Goal: Navigation & Orientation: Find specific page/section

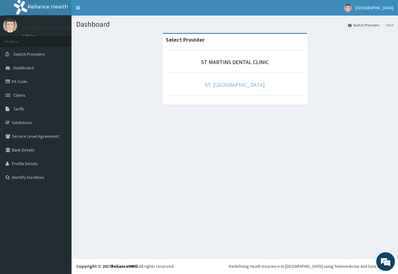
click at [246, 84] on link "ST. [GEOGRAPHIC_DATA]" at bounding box center [235, 84] width 60 height 7
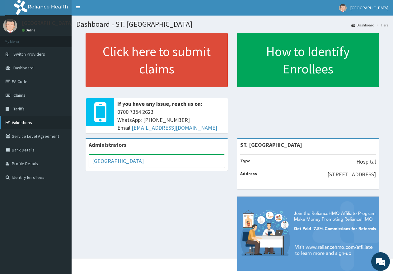
click at [17, 125] on link "Validations" at bounding box center [36, 123] width 72 height 14
